Goal: Information Seeking & Learning: Find specific fact

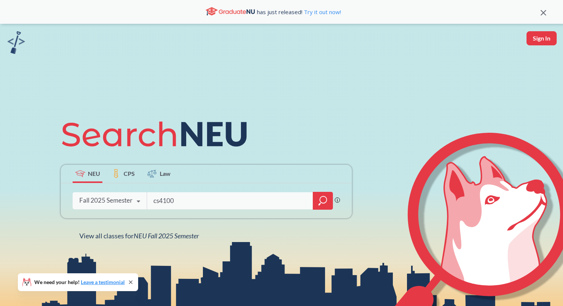
type input "cs4100"
